Goal: Check status: Check status

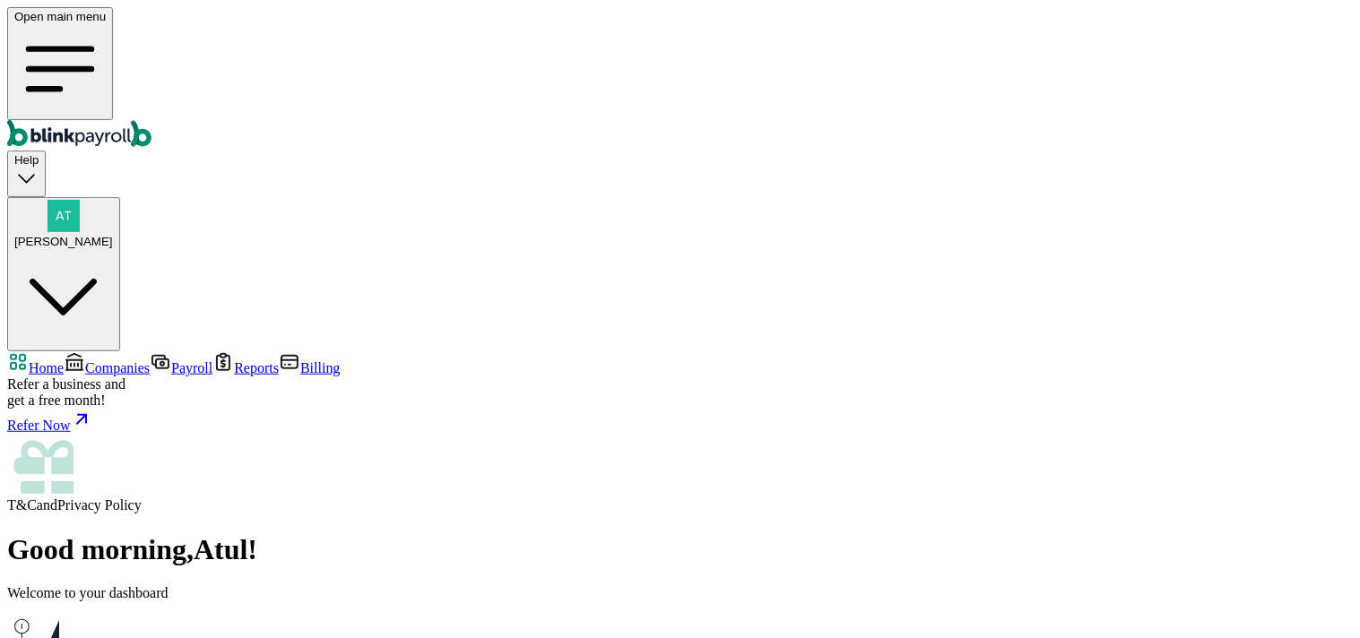
click at [113, 360] on span "Companies" at bounding box center [117, 367] width 65 height 15
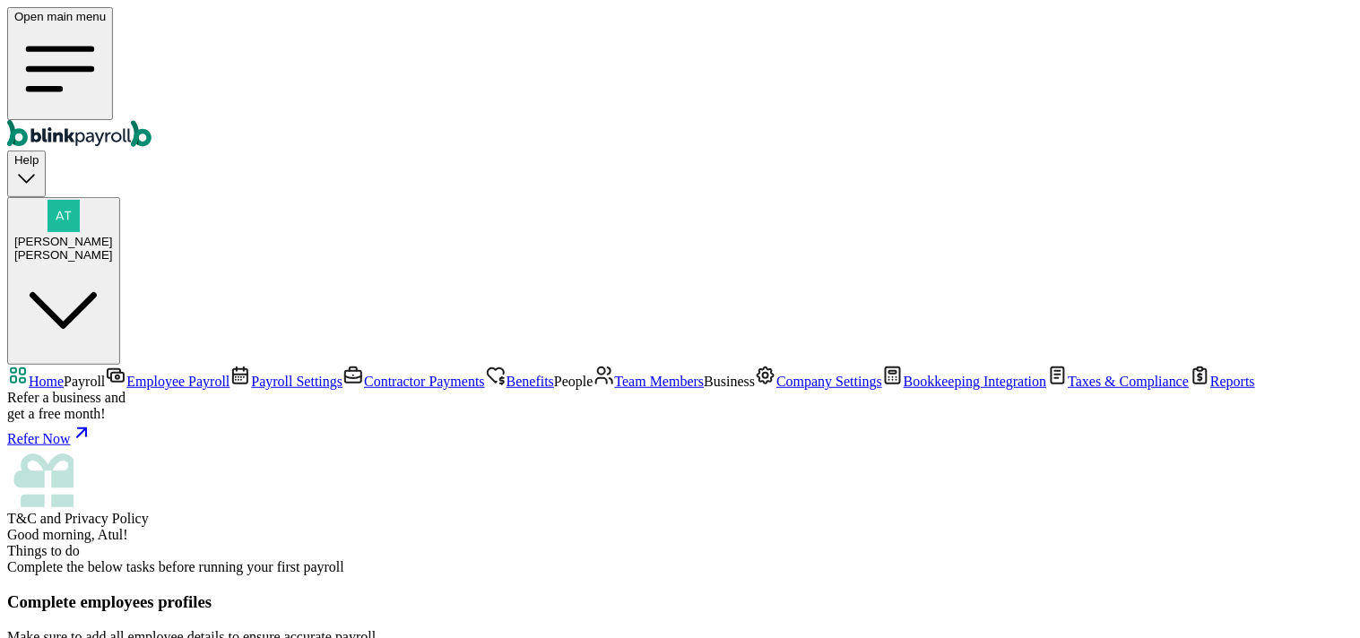
scroll to position [339, 0]
click at [126, 374] on span "Employee Payroll" at bounding box center [177, 381] width 103 height 15
click at [251, 374] on span "Payroll Settings" at bounding box center [296, 381] width 91 height 15
click at [130, 374] on span "Employee Payroll" at bounding box center [177, 381] width 103 height 15
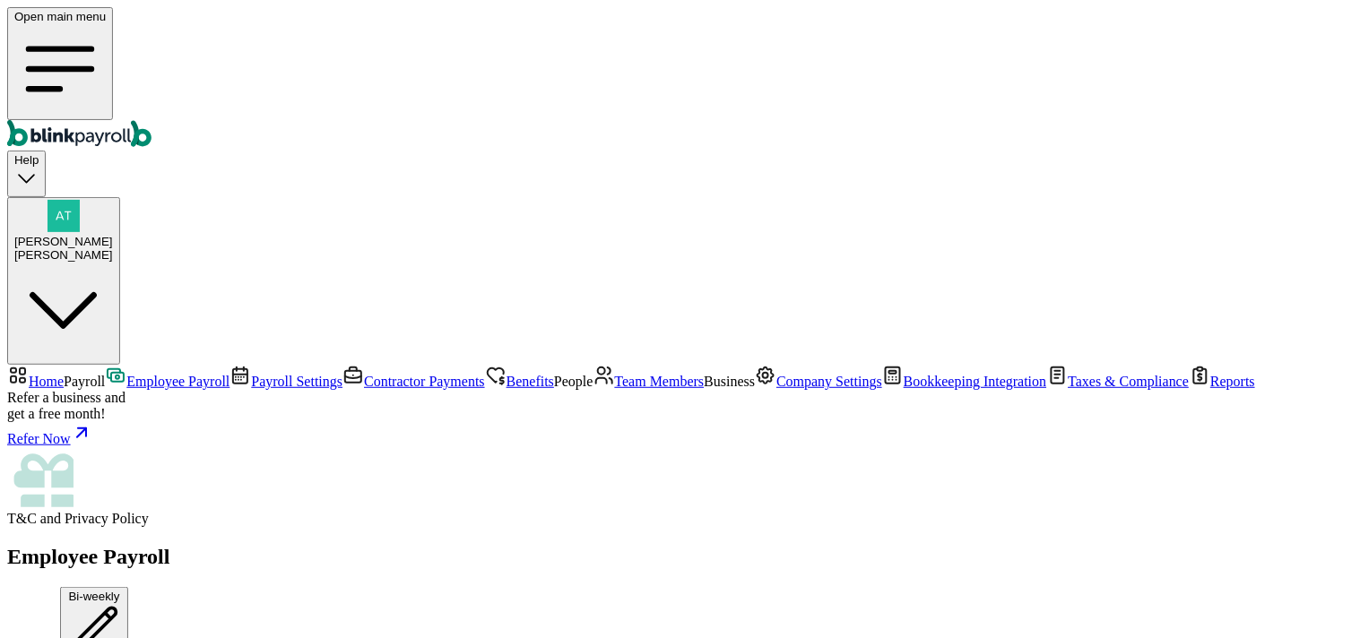
scroll to position [697, 0]
